Goal: Information Seeking & Learning: Check status

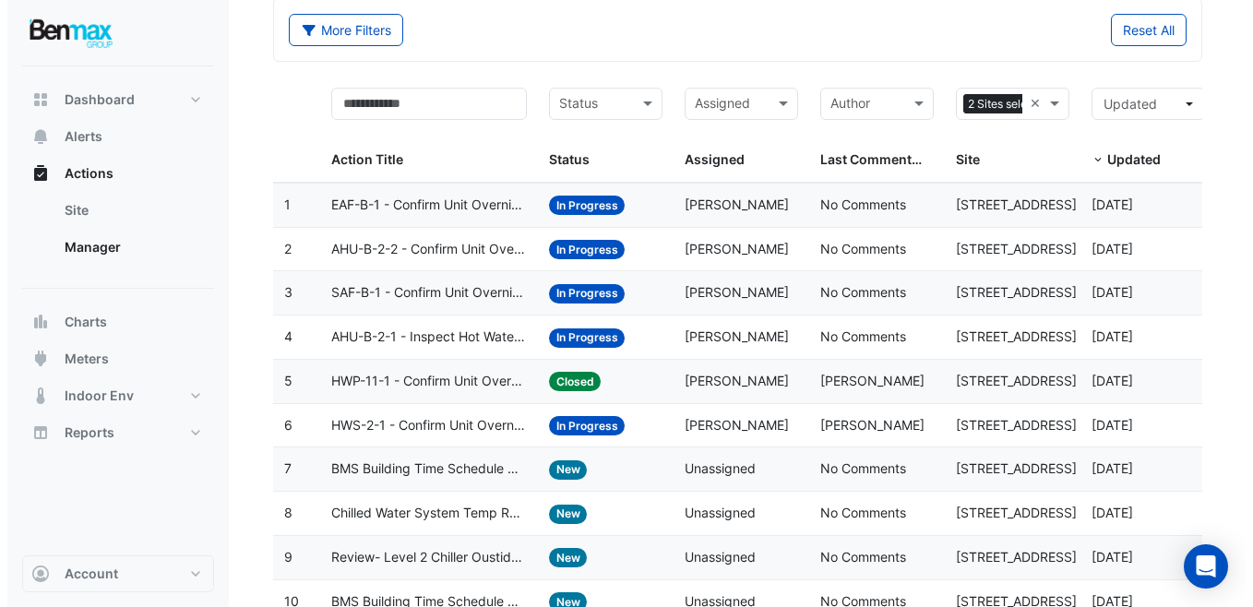
scroll to position [91, 0]
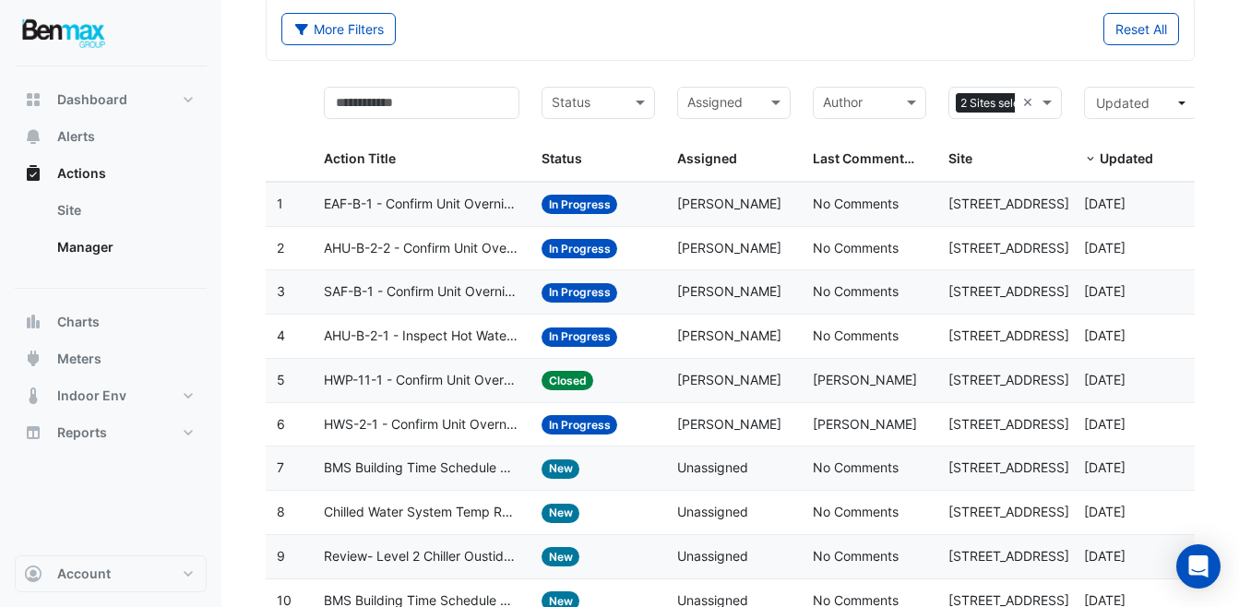
click at [516, 390] on span "HWP-11-1 - Confirm Unit Overnight Operation (Energy Waste)" at bounding box center [421, 380] width 195 height 21
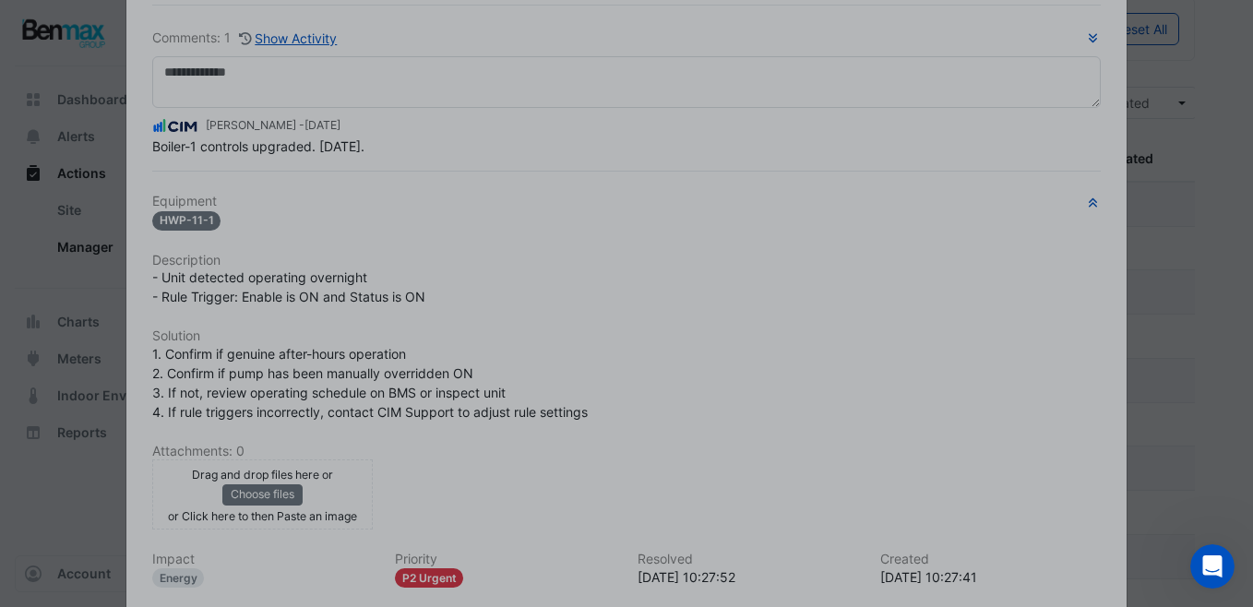
scroll to position [309, 0]
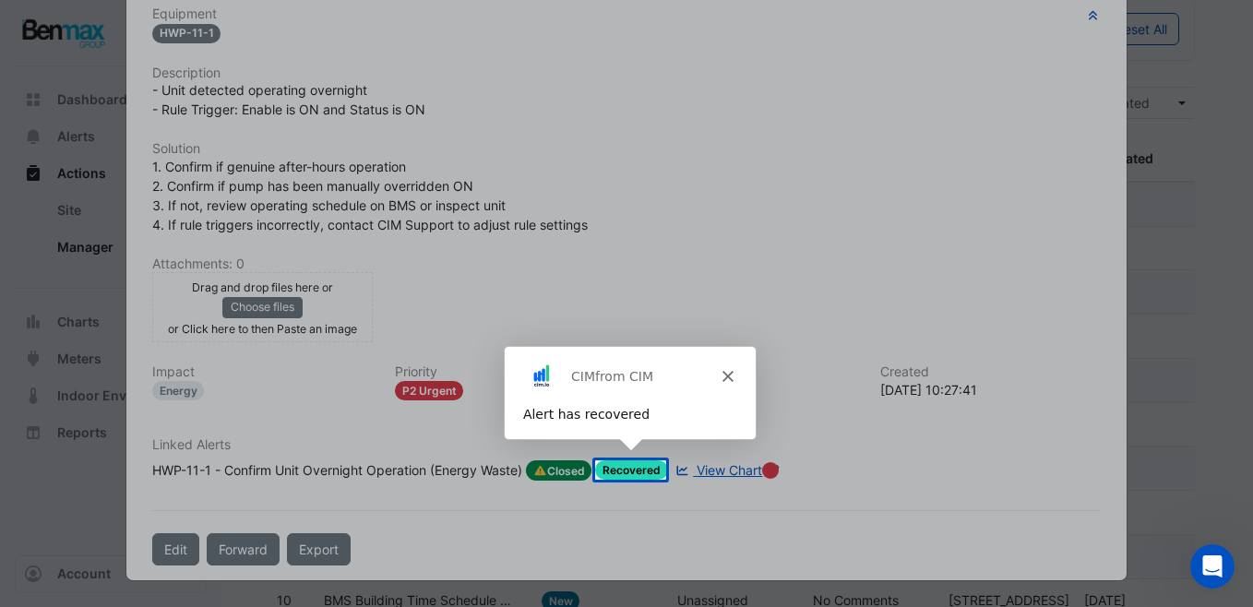
click at [724, 374] on icon "Close" at bounding box center [726, 374] width 11 height 11
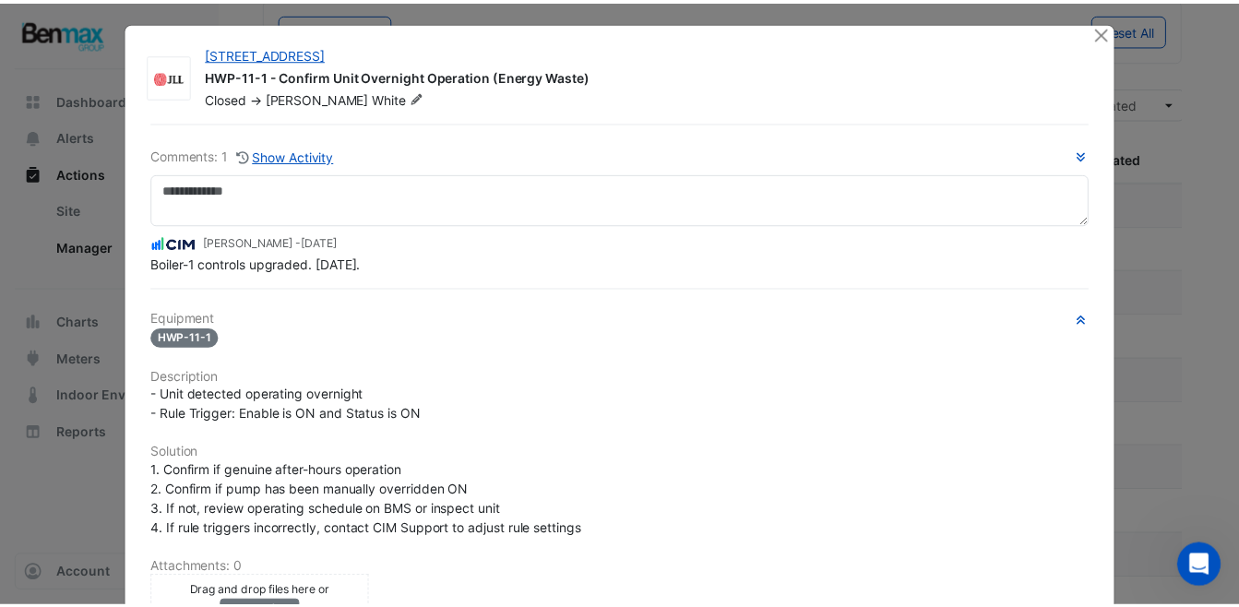
scroll to position [0, 0]
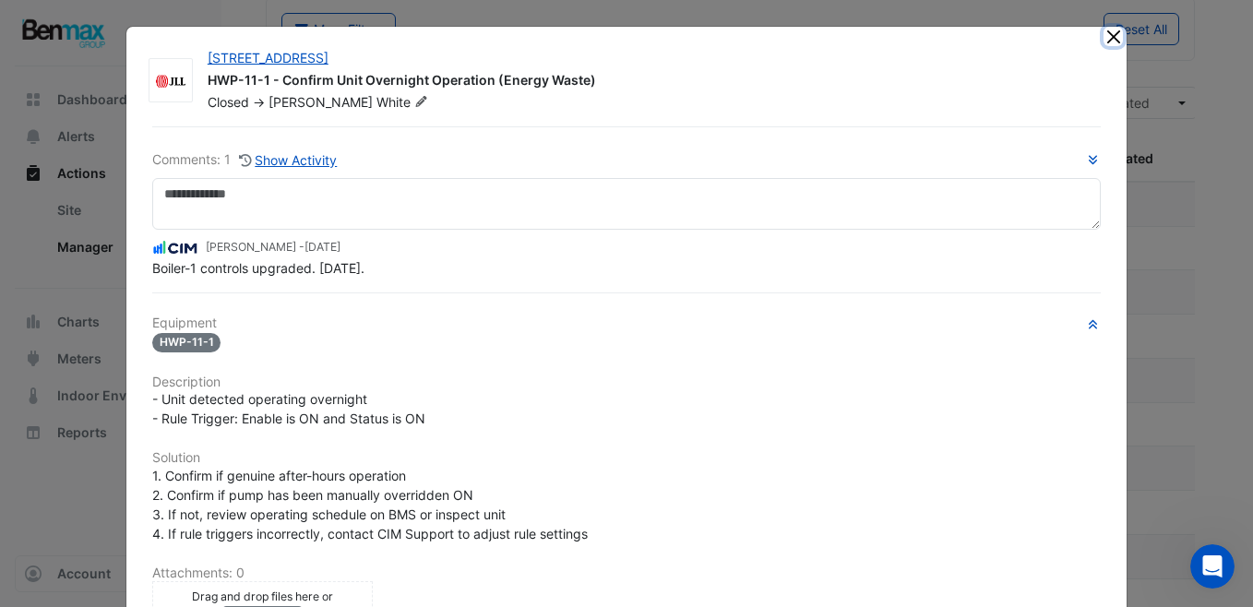
click at [1105, 38] on button "Close" at bounding box center [1112, 36] width 19 height 19
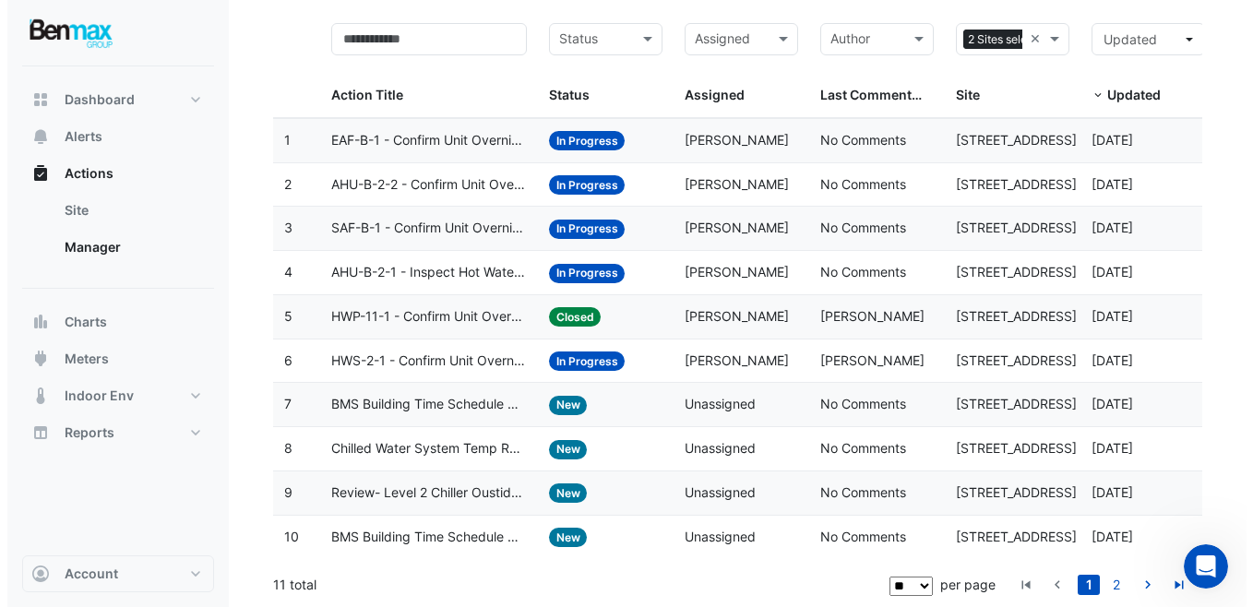
scroll to position [156, 0]
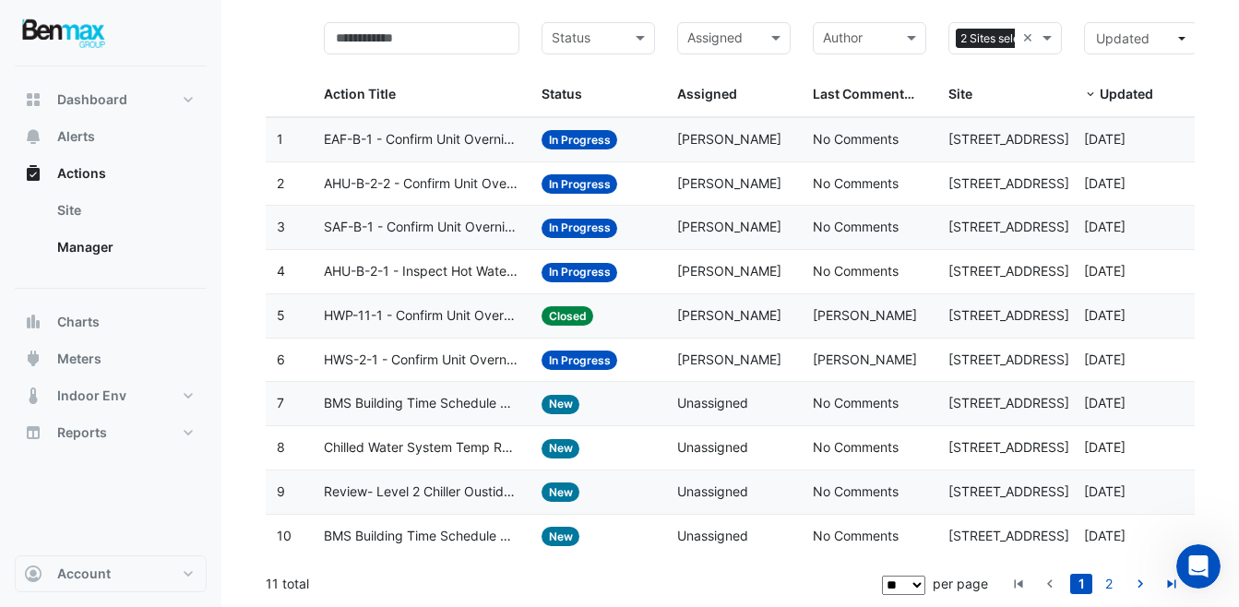
click at [473, 445] on span "Chilled Water System Temp Reset" at bounding box center [421, 447] width 195 height 21
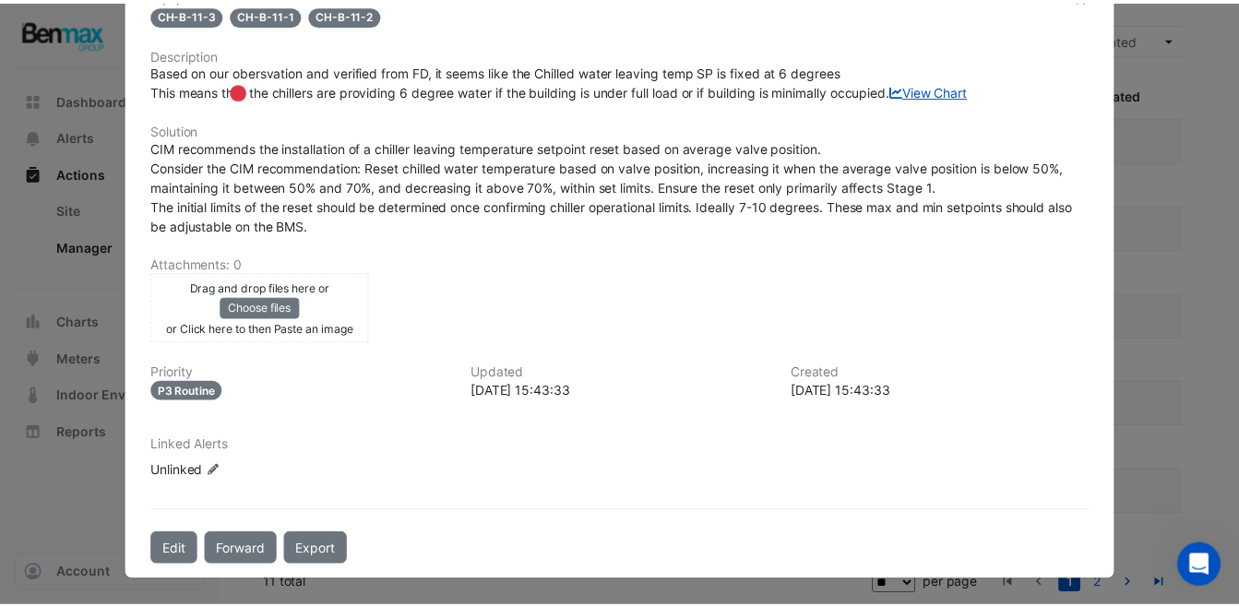
scroll to position [0, 0]
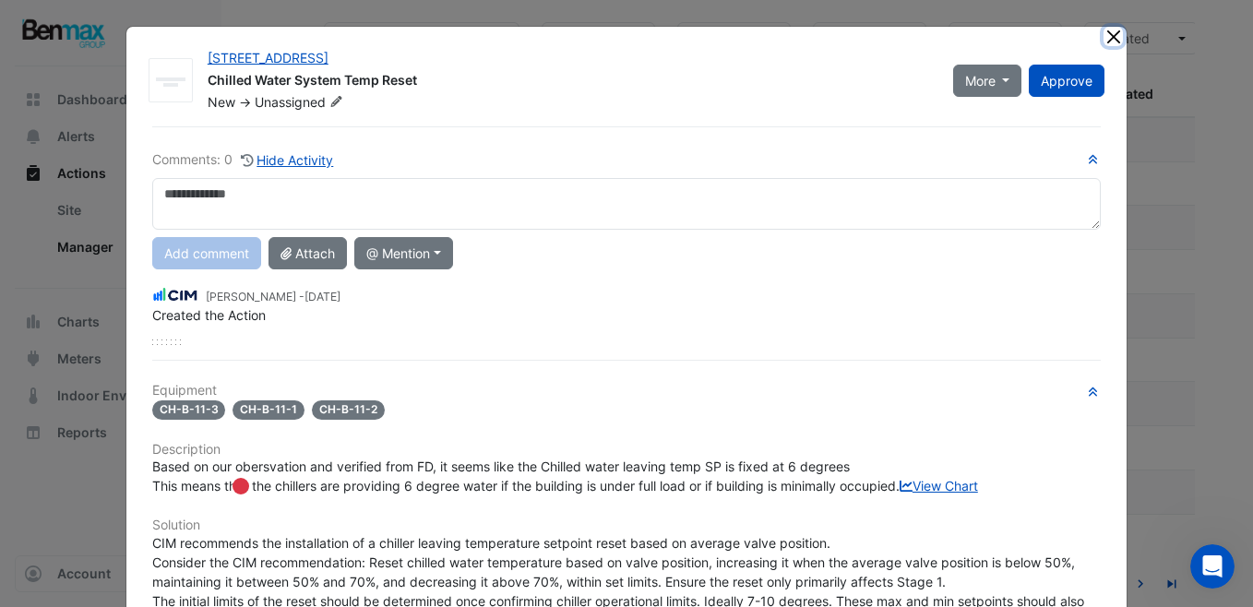
click at [1104, 41] on button "Close" at bounding box center [1112, 36] width 19 height 19
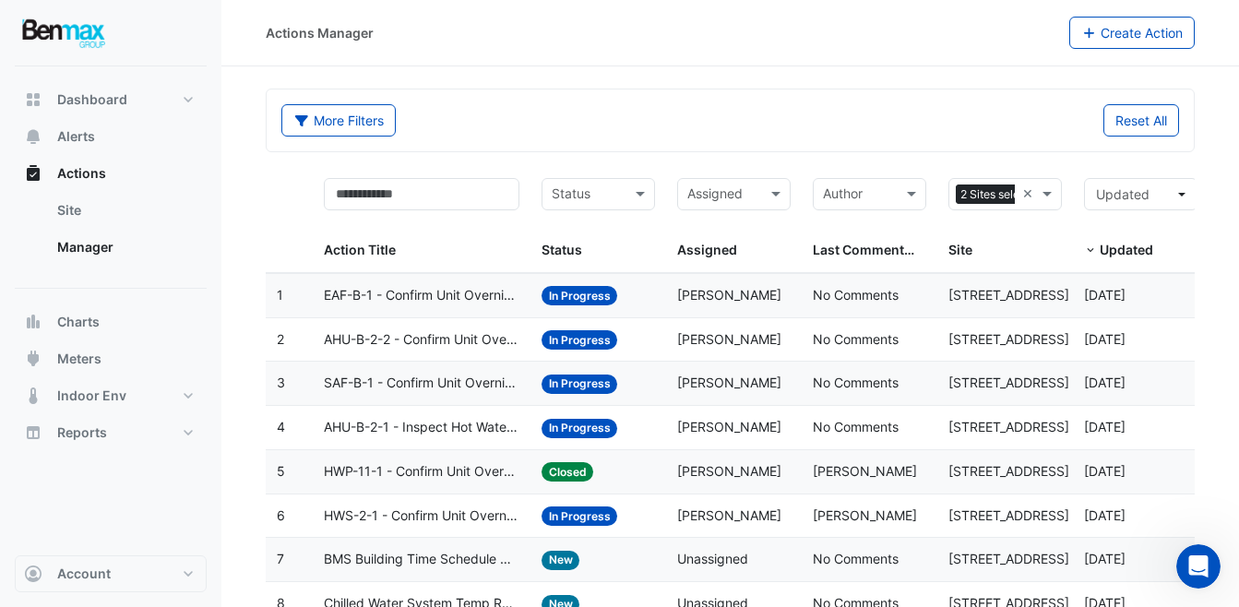
click at [445, 298] on span "EAF-B-1 - Confirm Unit Overnight Operation (Energy Waste)" at bounding box center [421, 295] width 195 height 21
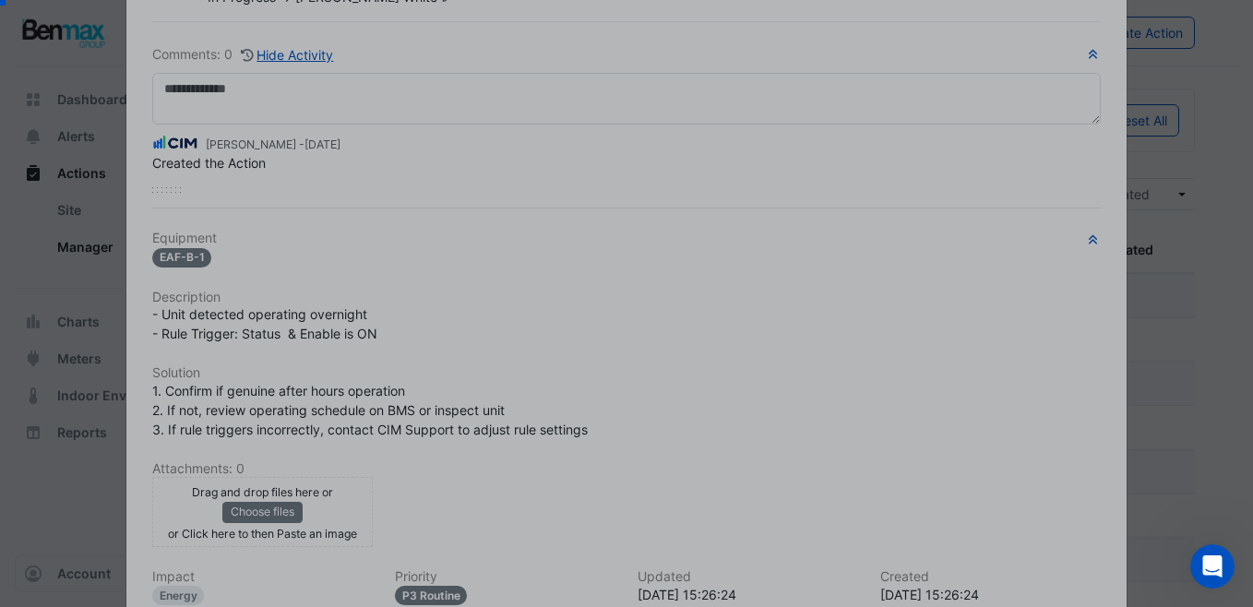
scroll to position [310, 0]
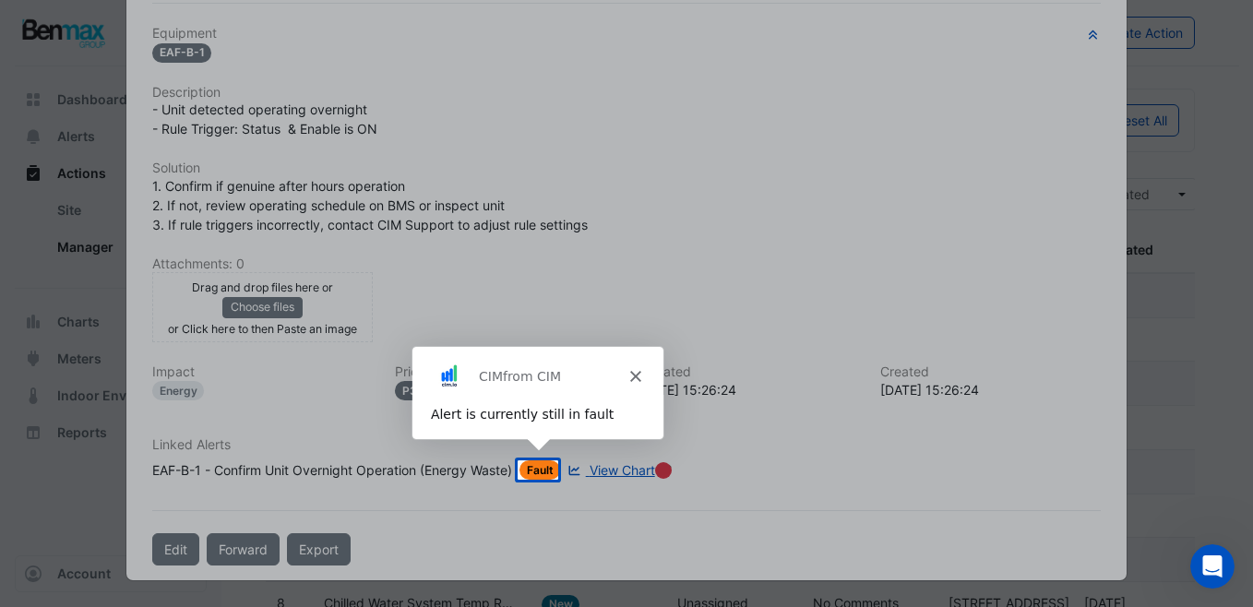
click at [631, 369] on icon "Close" at bounding box center [634, 374] width 11 height 11
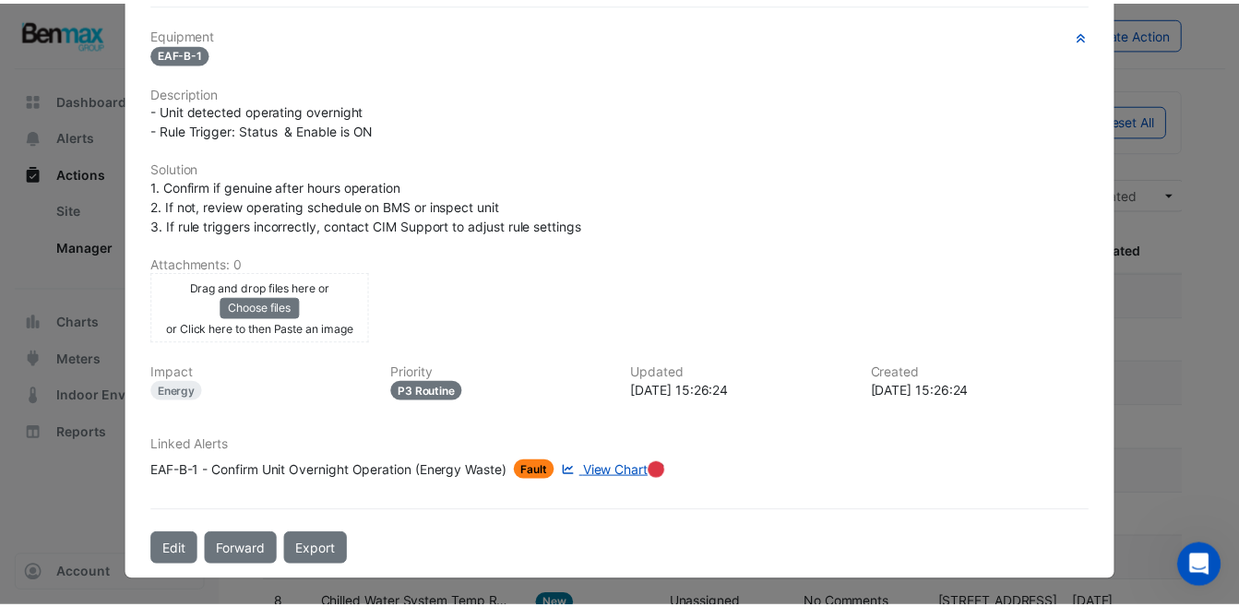
scroll to position [0, 0]
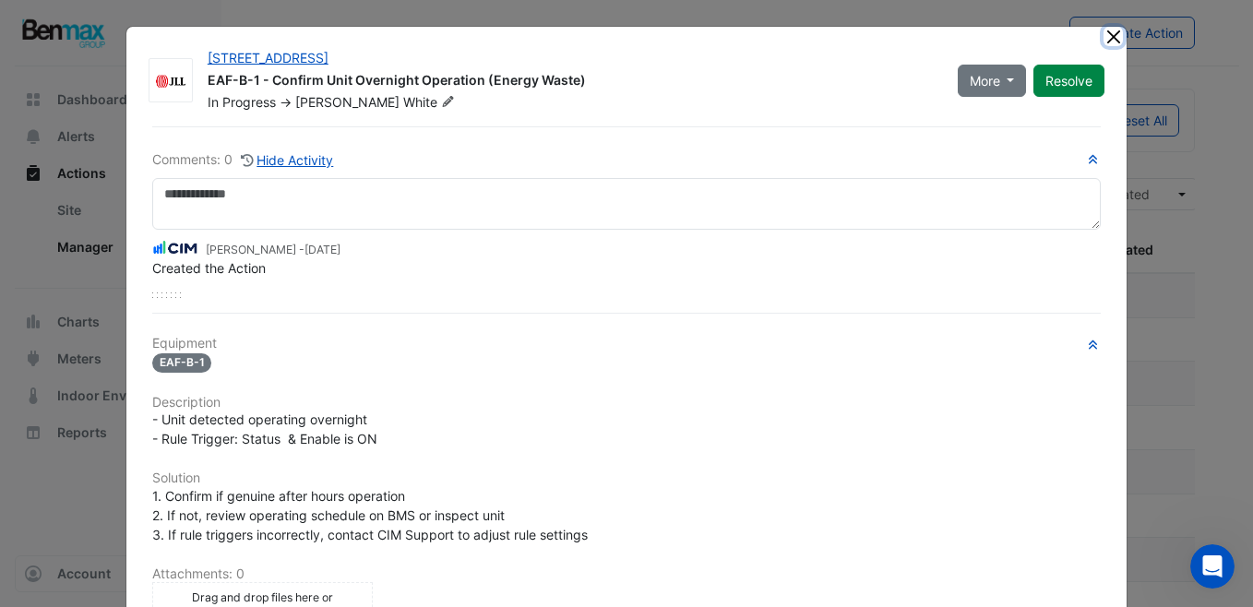
click at [1105, 40] on button "Close" at bounding box center [1112, 36] width 19 height 19
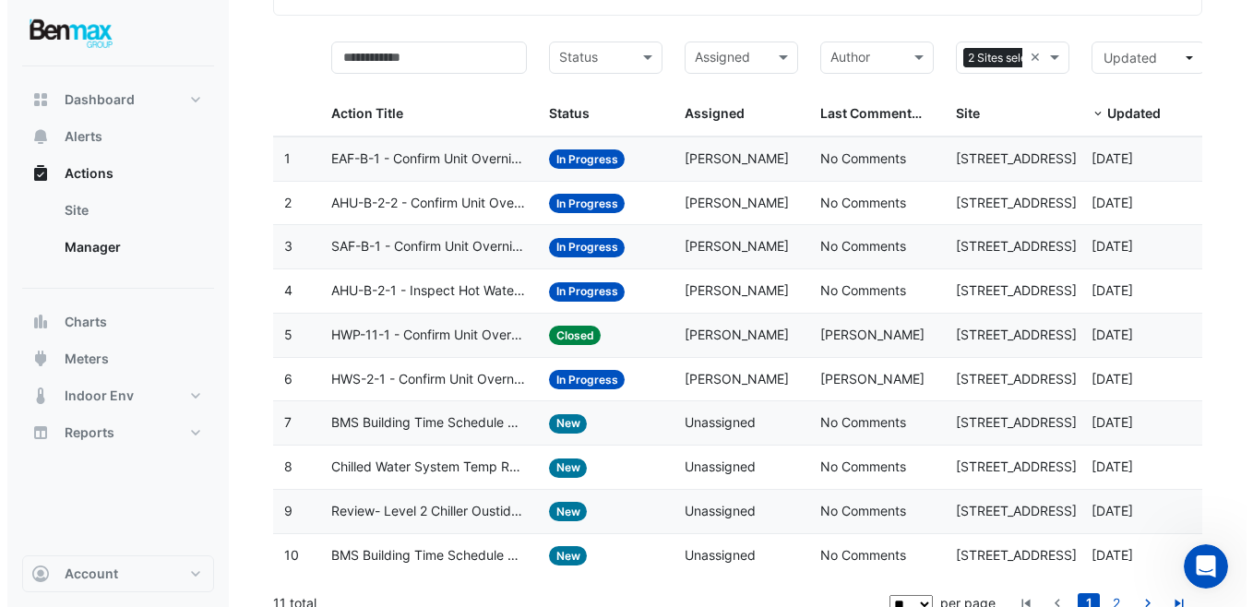
scroll to position [156, 0]
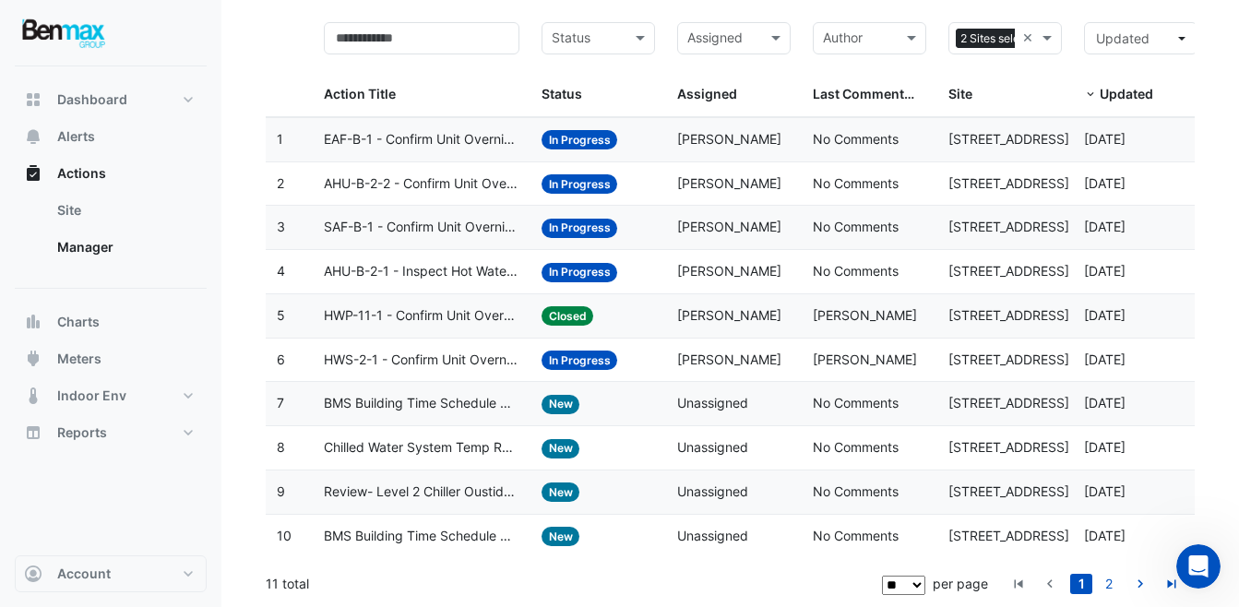
click at [433, 400] on span "BMS Building Time Schedule & Optimum Start Time Review" at bounding box center [421, 403] width 195 height 21
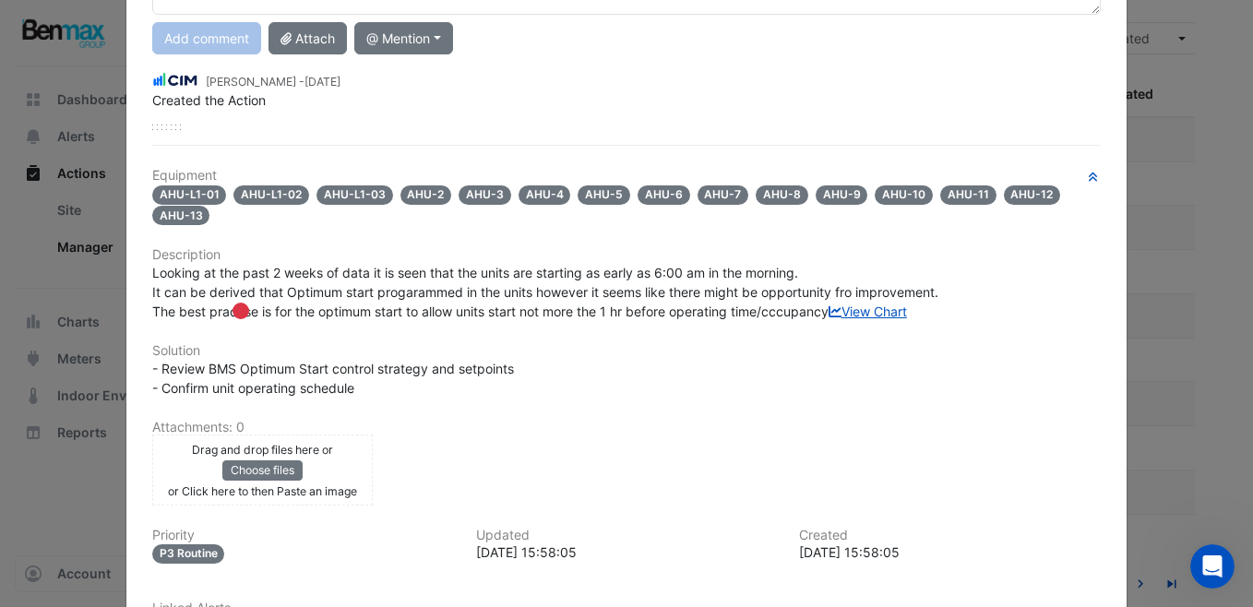
scroll to position [0, 0]
